Goal: Find specific page/section: Find specific page/section

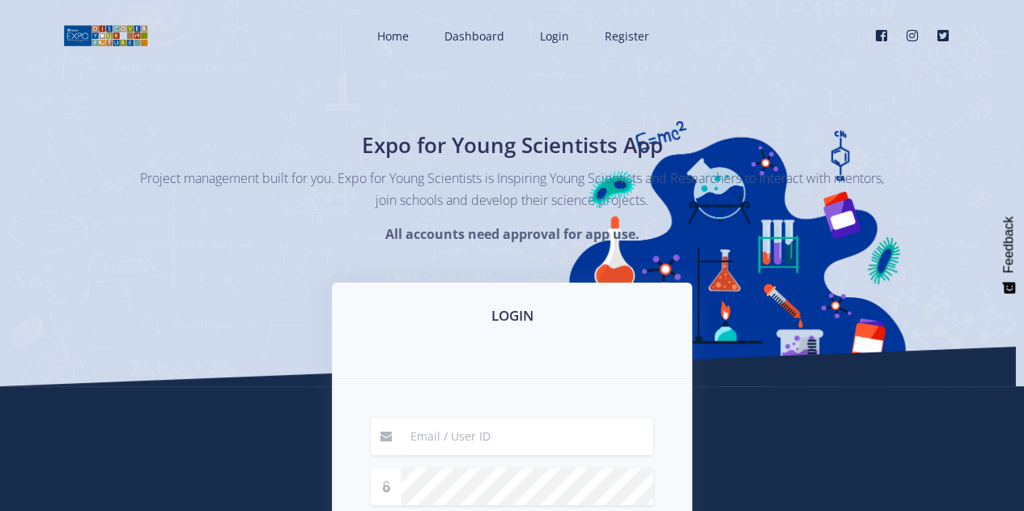
scroll to position [328, 0]
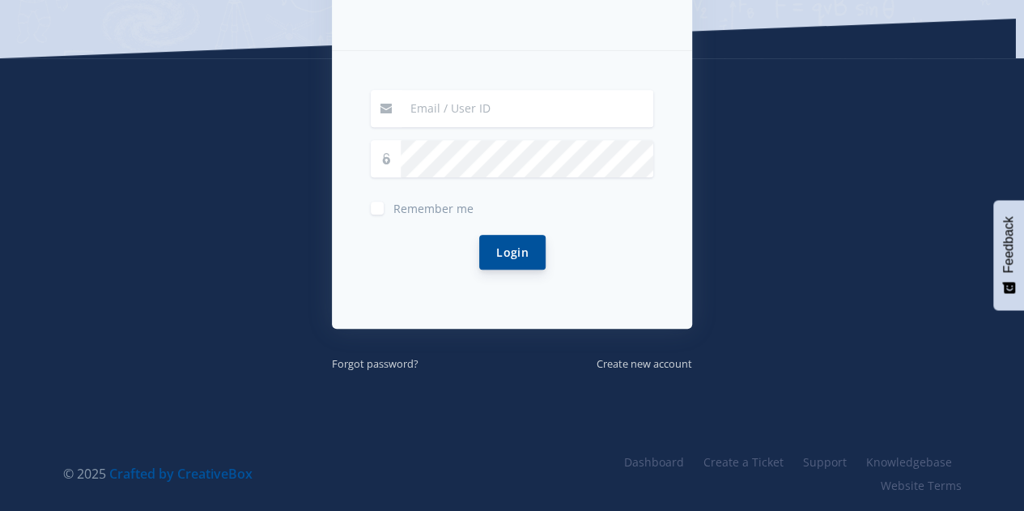
type input "evanmoloseni08@gmail.com"
click at [521, 240] on button "Login" at bounding box center [512, 252] width 66 height 35
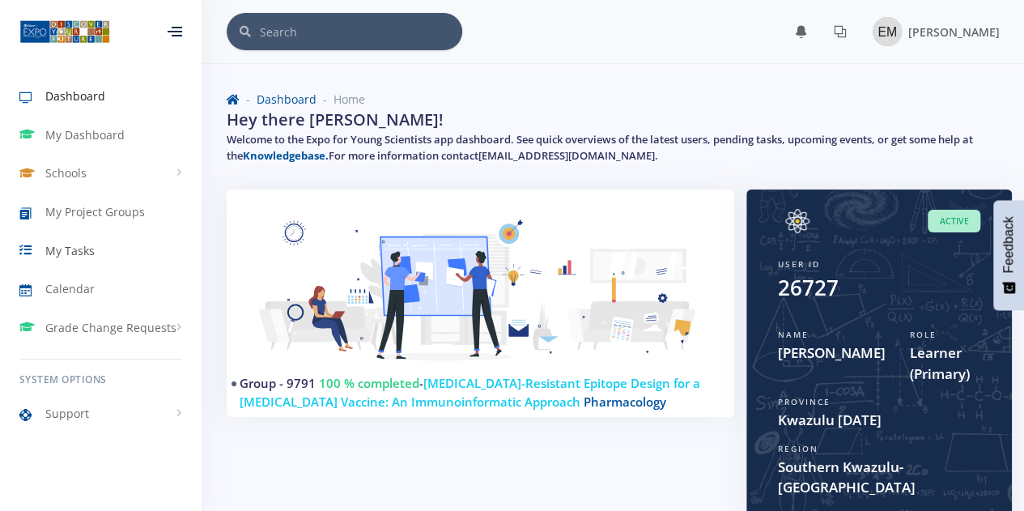
click at [95, 247] on link "My Tasks" at bounding box center [100, 249] width 201 height 37
click at [83, 253] on span "My Tasks" at bounding box center [69, 250] width 49 height 17
click at [84, 247] on span "My Tasks" at bounding box center [69, 250] width 49 height 17
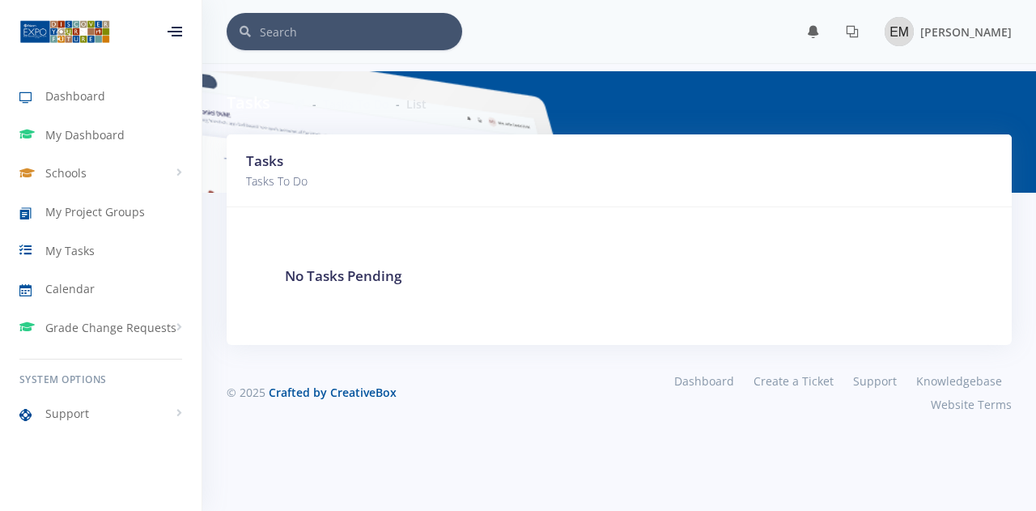
scroll to position [12, 12]
click at [85, 165] on span "Schools" at bounding box center [65, 172] width 41 height 17
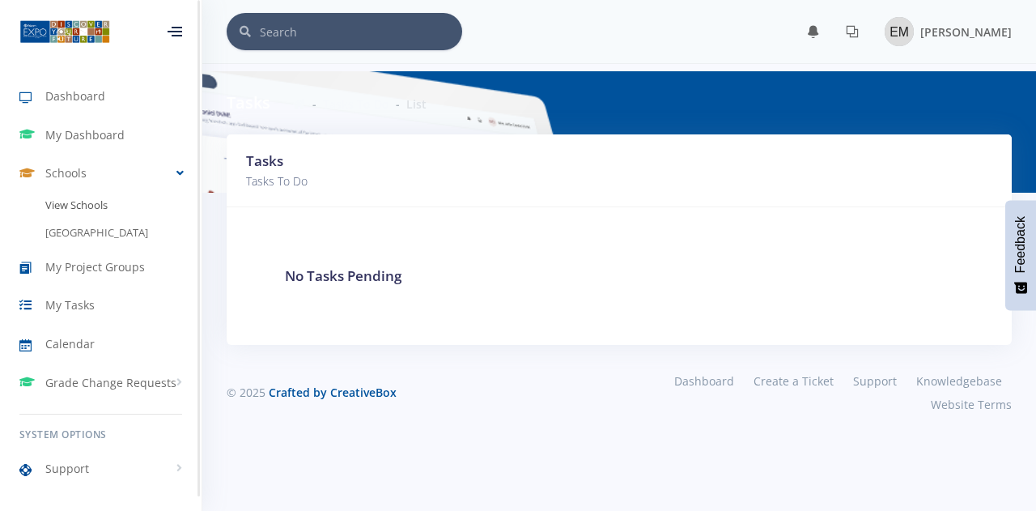
click at [95, 208] on link "View Schools" at bounding box center [100, 206] width 201 height 28
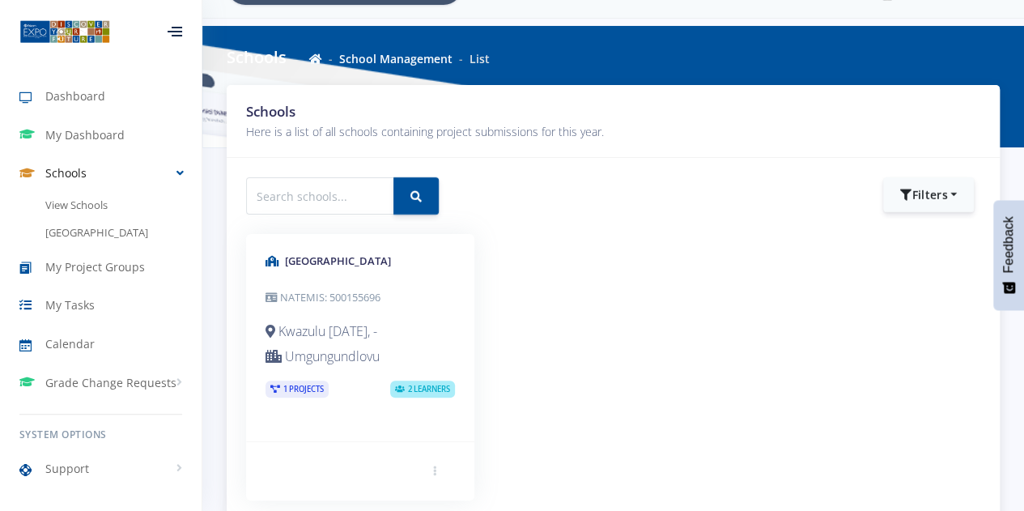
scroll to position [140, 0]
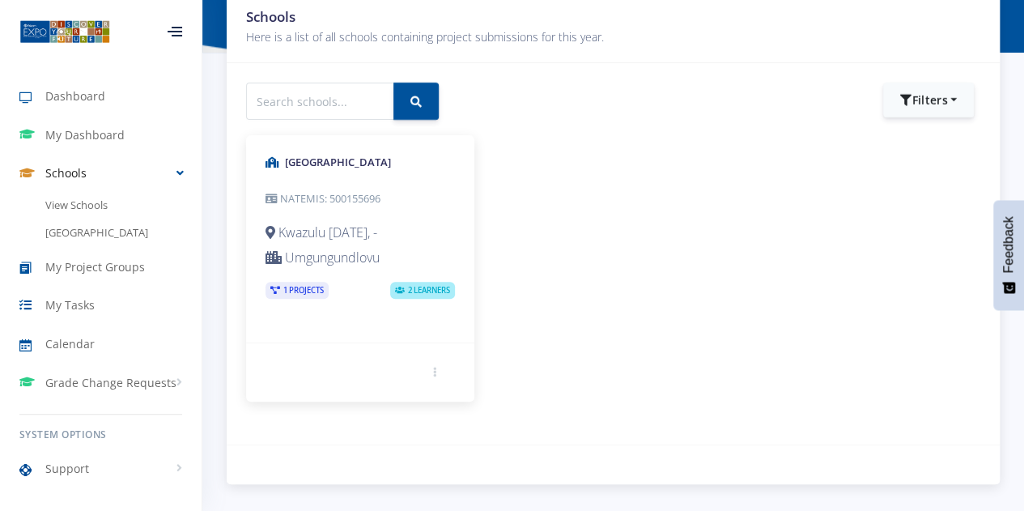
click at [426, 286] on span "2 Learners" at bounding box center [422, 290] width 65 height 17
click at [319, 169] on h5 "Hilton College" at bounding box center [359, 163] width 189 height 16
click at [316, 166] on h5 "Hilton College" at bounding box center [359, 163] width 189 height 16
click at [301, 291] on span "1 Projects" at bounding box center [296, 290] width 63 height 17
click at [293, 155] on h5 "[GEOGRAPHIC_DATA]" at bounding box center [359, 163] width 189 height 16
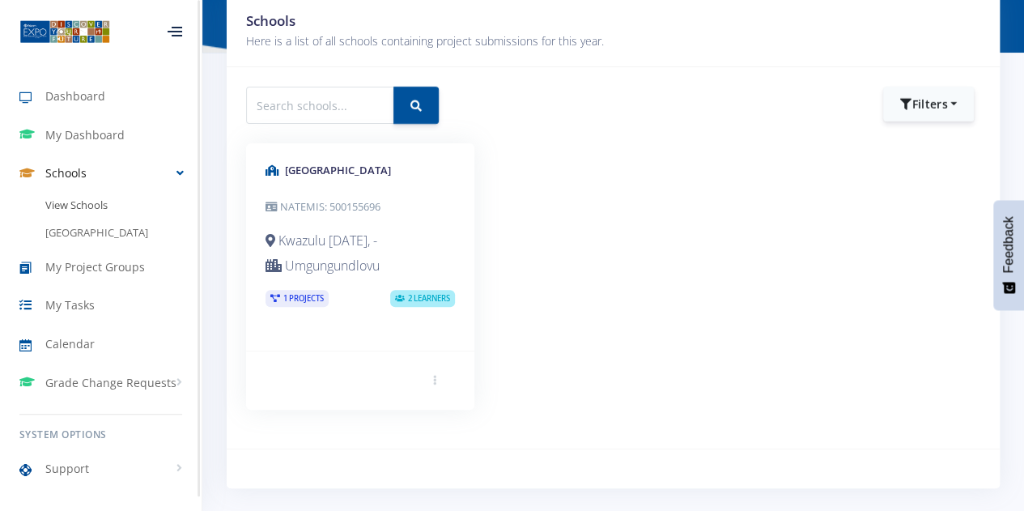
click at [98, 200] on link "View Schools" at bounding box center [100, 206] width 201 height 28
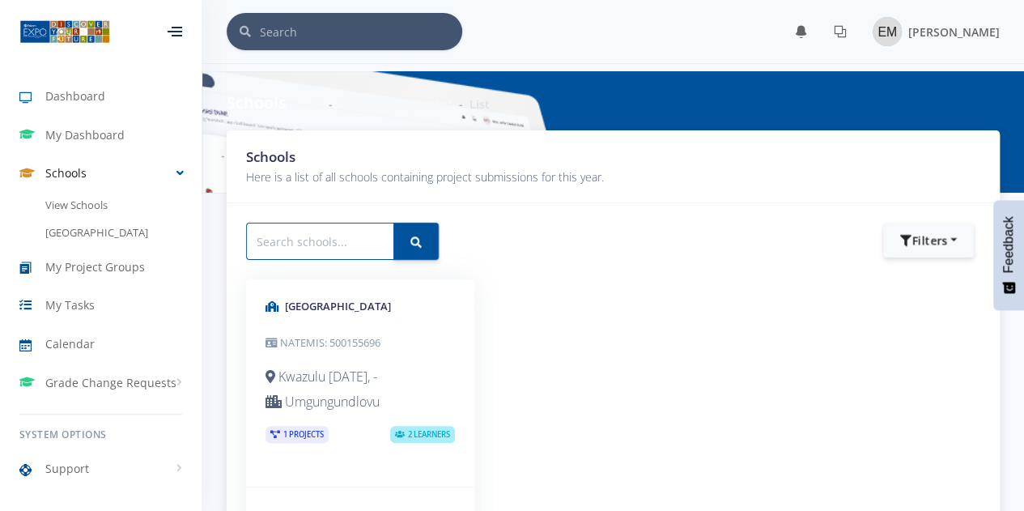
scroll to position [12, 12]
click at [318, 242] on input "text" at bounding box center [320, 241] width 148 height 37
click at [614, 331] on div "[GEOGRAPHIC_DATA] NATEMIS: 500155696 [GEOGRAPHIC_DATA][DATE], - [GEOGRAPHIC_DAT…" at bounding box center [613, 422] width 758 height 286
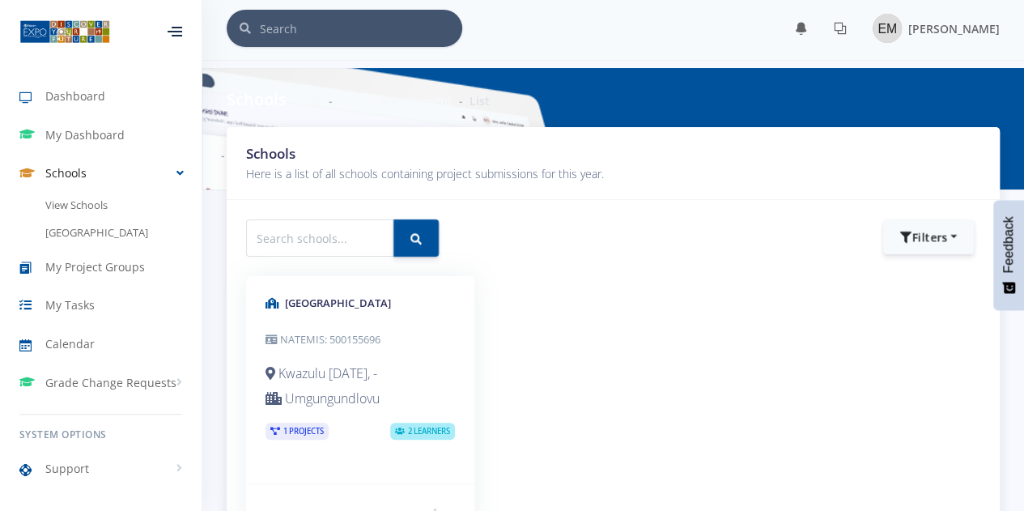
scroll to position [4, 0]
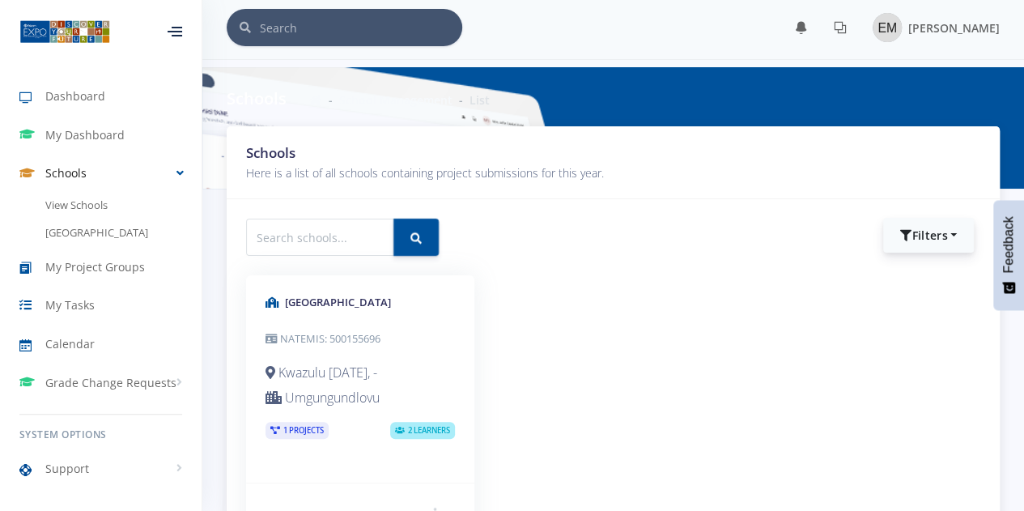
click at [892, 251] on div "Filters Filter by Province Western Cape Eastern Cape Northern Cape North West F…" at bounding box center [931, 235] width 97 height 35
click at [910, 244] on button "Filters" at bounding box center [928, 235] width 91 height 35
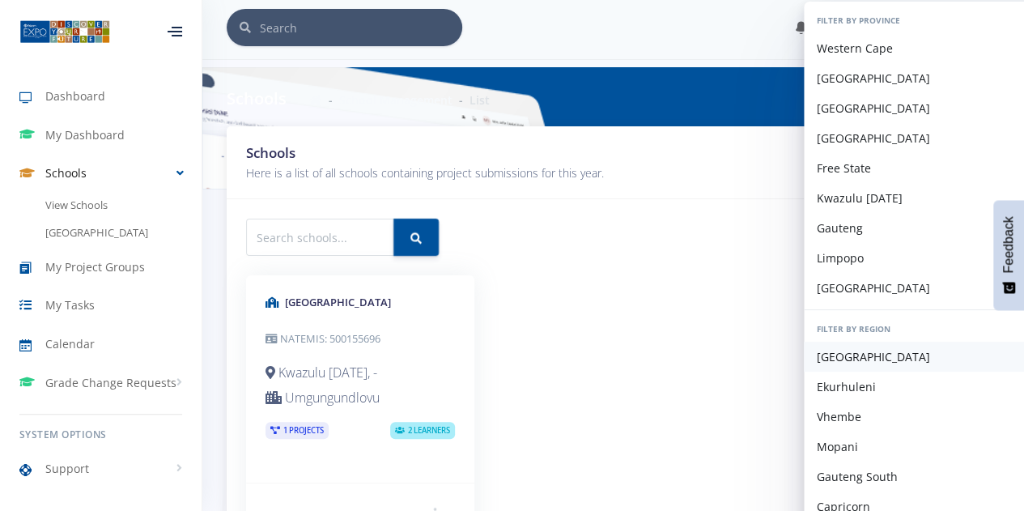
click at [861, 362] on link "[GEOGRAPHIC_DATA]" at bounding box center [931, 356] width 257 height 30
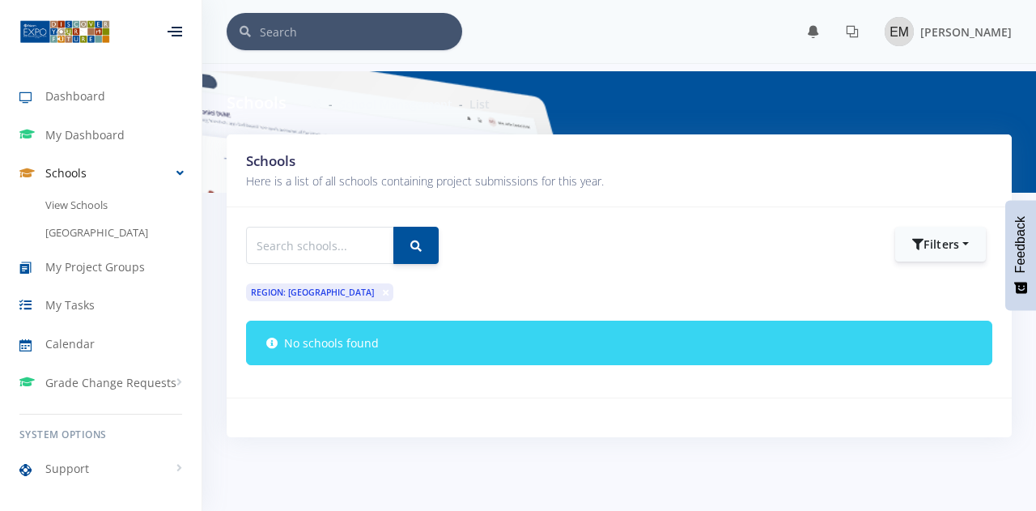
scroll to position [12, 12]
